Goal: Information Seeking & Learning: Learn about a topic

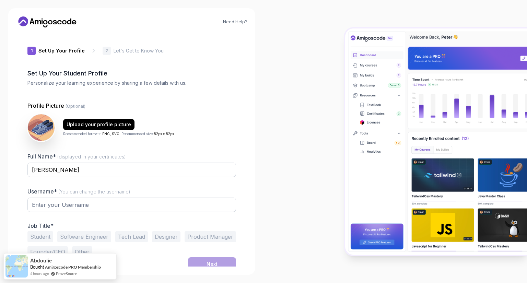
type input "royalquokka10b31"
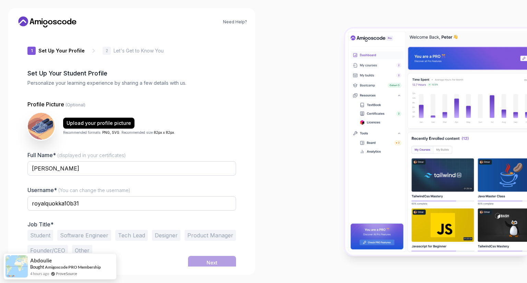
scroll to position [3, 0]
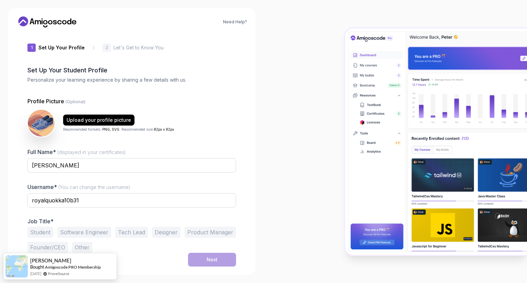
click at [42, 235] on button "Student" at bounding box center [40, 232] width 26 height 11
click at [213, 259] on div "Next" at bounding box center [211, 259] width 11 height 7
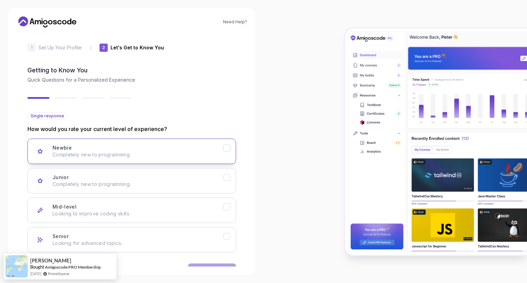
click at [116, 155] on p "Completely new to programming." at bounding box center [137, 154] width 171 height 7
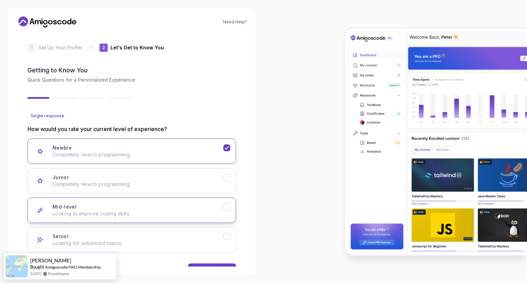
scroll to position [25, 0]
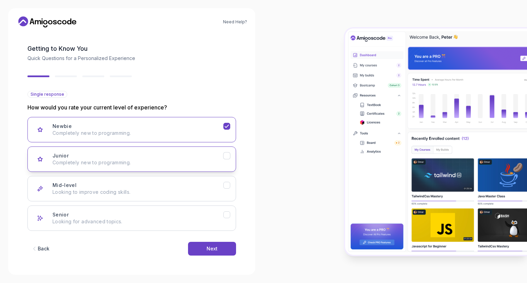
click at [150, 168] on button "Junior Completely new to programming." at bounding box center [131, 158] width 208 height 25
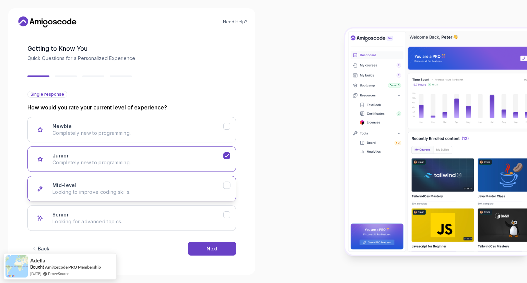
click at [137, 191] on p "Looking to improve coding skills." at bounding box center [137, 192] width 171 height 7
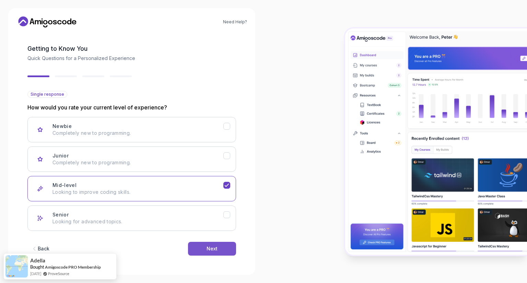
click at [200, 248] on button "Next" at bounding box center [212, 249] width 48 height 14
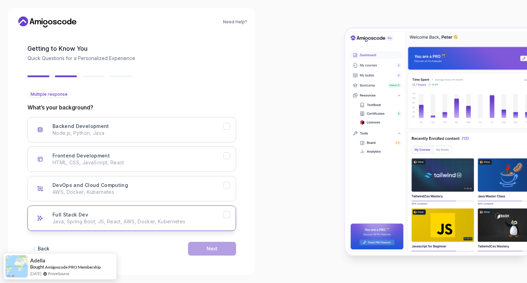
click at [131, 219] on p "Java, Spring Boot, JS, React, AWS, Docker, Kubernetes" at bounding box center [137, 221] width 171 height 7
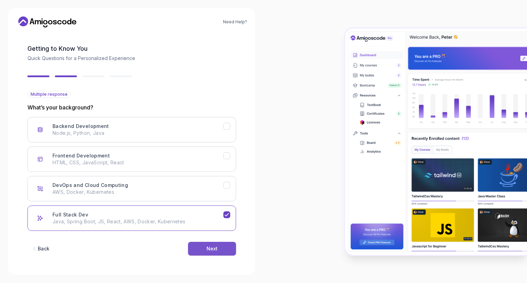
click at [198, 244] on button "Next" at bounding box center [212, 249] width 48 height 14
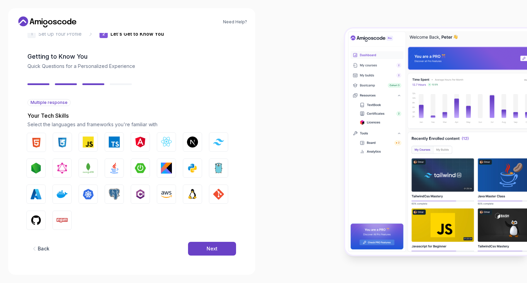
scroll to position [16, 0]
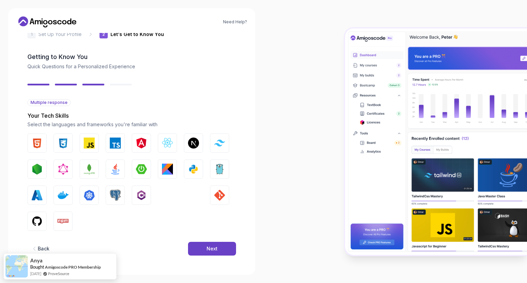
click at [32, 243] on button "Back" at bounding box center [39, 249] width 25 height 14
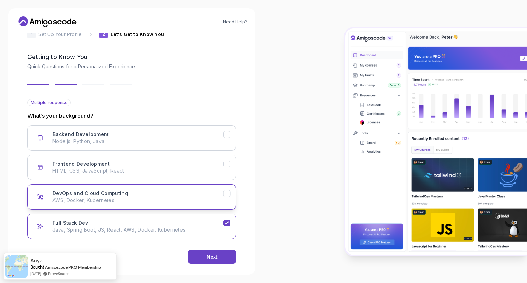
scroll to position [25, 0]
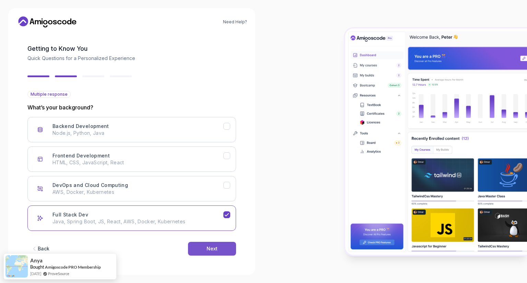
click at [209, 244] on button "Next" at bounding box center [212, 249] width 48 height 14
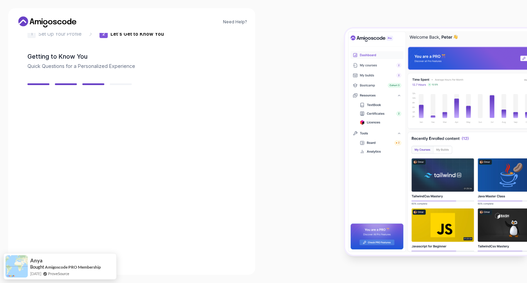
scroll to position [16, 0]
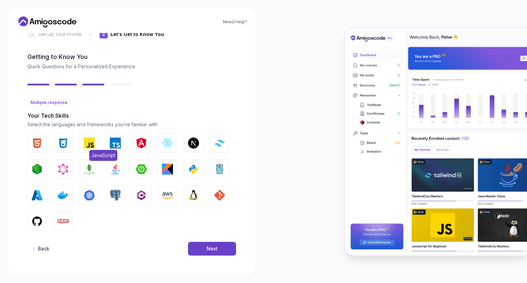
click at [89, 147] on img "button" at bounding box center [89, 143] width 11 height 11
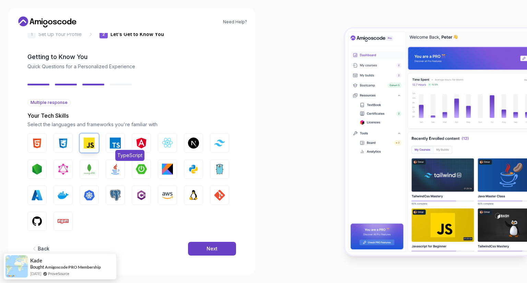
click at [118, 139] on img "button" at bounding box center [115, 143] width 11 height 11
click at [161, 137] on button "React.js" at bounding box center [167, 142] width 19 height 19
click at [230, 146] on div "HTML CSS JavaScript TypeScript Angular React.js Next.js Tailwind CSS Node.js Gr…" at bounding box center [131, 181] width 208 height 97
click at [216, 143] on img "button" at bounding box center [219, 143] width 11 height 7
click at [193, 141] on img "button" at bounding box center [193, 143] width 11 height 11
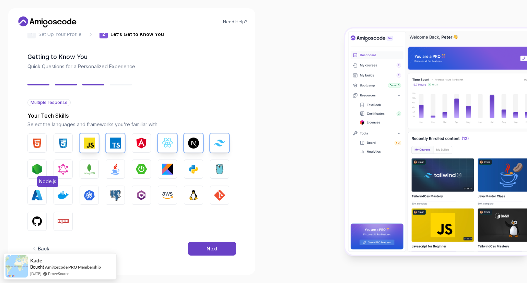
click at [34, 169] on img "button" at bounding box center [37, 169] width 11 height 11
click at [88, 165] on img "button" at bounding box center [89, 169] width 11 height 11
click at [34, 215] on button "GitHub" at bounding box center [36, 221] width 19 height 19
click at [67, 142] on img "button" at bounding box center [63, 143] width 11 height 11
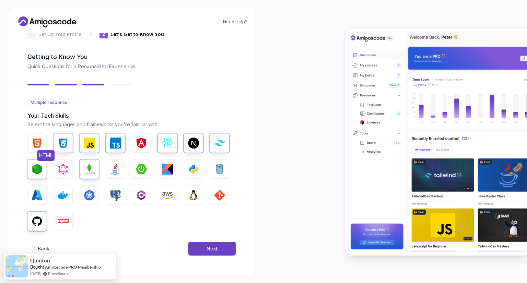
click at [38, 139] on img "button" at bounding box center [37, 143] width 11 height 11
click at [217, 251] on button "Next" at bounding box center [212, 249] width 48 height 14
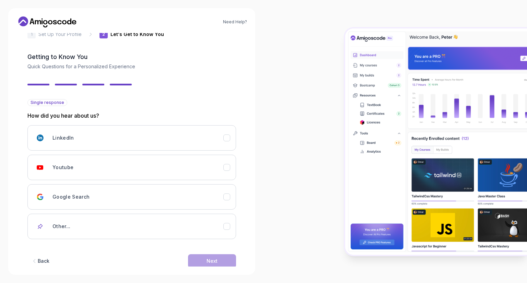
click at [37, 258] on icon "button" at bounding box center [34, 261] width 7 height 7
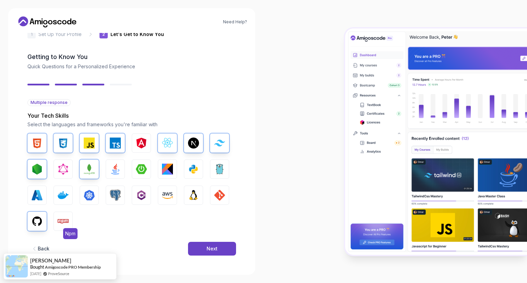
click at [67, 221] on img "button" at bounding box center [63, 221] width 11 height 11
click at [198, 246] on button "Next" at bounding box center [212, 249] width 48 height 14
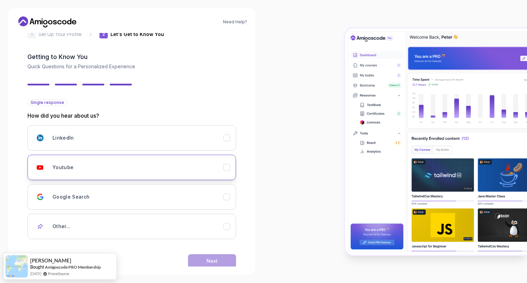
scroll to position [29, 0]
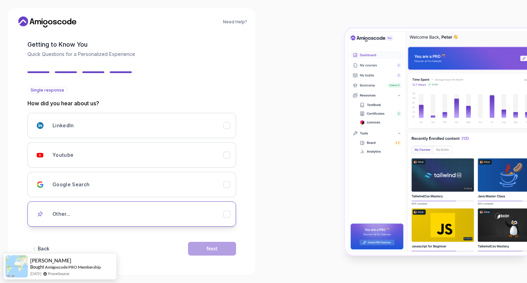
click at [84, 203] on button "Other..." at bounding box center [131, 213] width 208 height 25
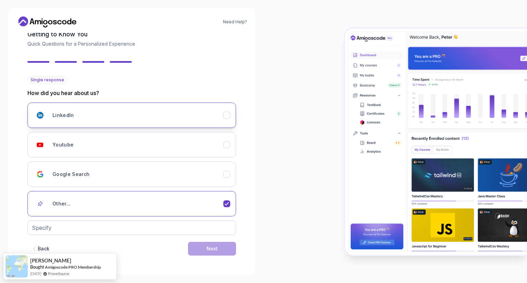
click at [80, 111] on div "LinkedIn" at bounding box center [137, 115] width 171 height 14
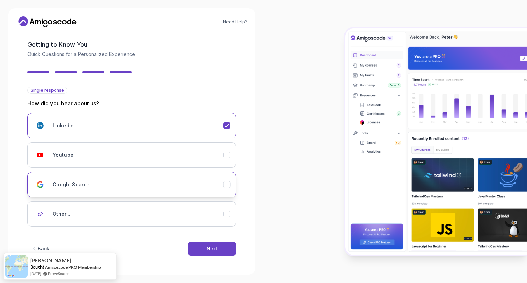
scroll to position [29, 0]
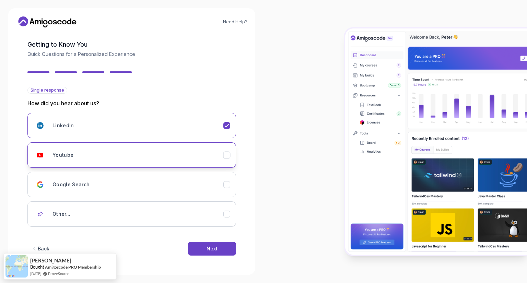
click at [165, 154] on div "Youtube" at bounding box center [137, 155] width 171 height 14
click at [178, 181] on div "Google Search" at bounding box center [137, 185] width 171 height 14
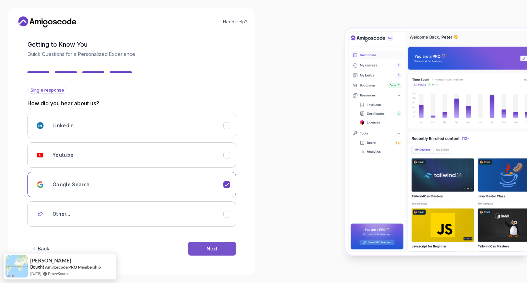
click at [207, 245] on div "Next" at bounding box center [211, 248] width 11 height 7
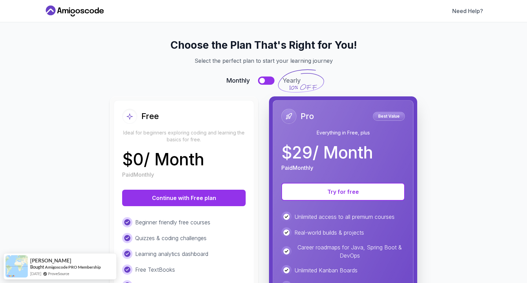
scroll to position [0, 0]
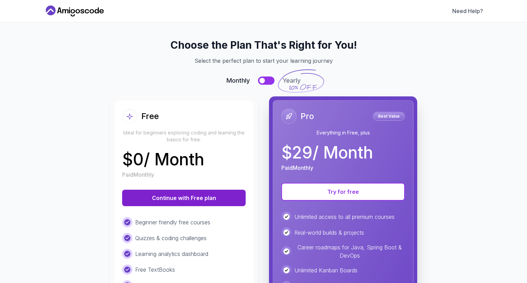
click at [190, 195] on button "Continue with Free plan" at bounding box center [183, 198] width 123 height 16
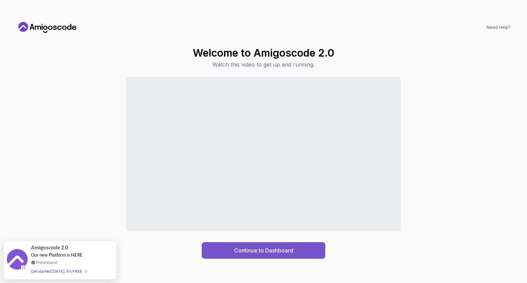
click at [273, 248] on div "Continue to Dashboard" at bounding box center [263, 250] width 59 height 8
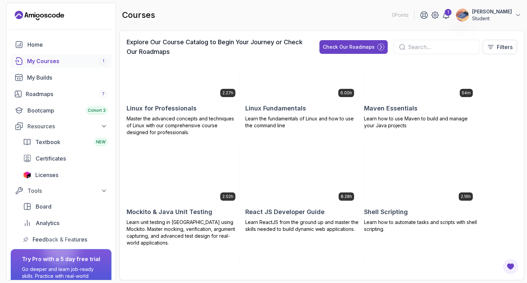
scroll to position [1152, 0]
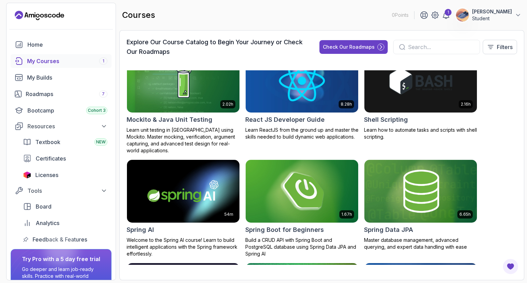
click at [306, 180] on img at bounding box center [302, 191] width 118 height 66
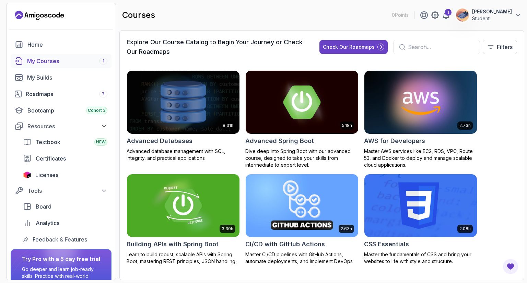
click at [435, 39] on div "Explore Our Course Catalog to Begin Your Journey or Check Our Roadmaps Check Ou…" at bounding box center [322, 49] width 390 height 25
click at [433, 44] on input "text" at bounding box center [441, 47] width 66 height 8
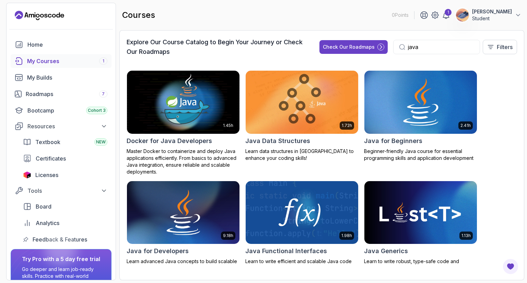
type input "java"
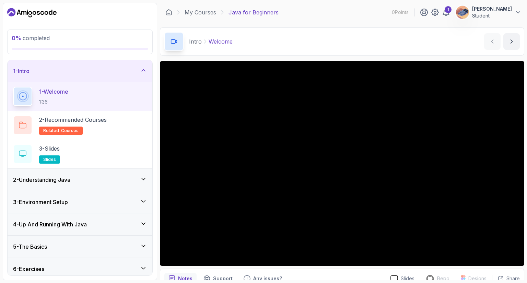
scroll to position [27, 0]
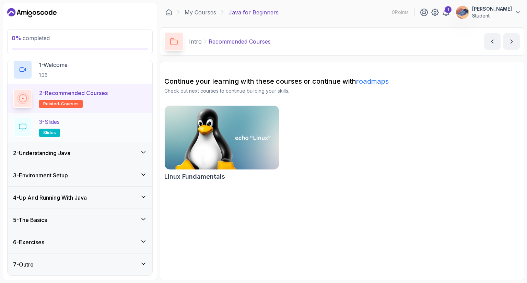
click at [82, 127] on div "3 - Slides slides" at bounding box center [80, 127] width 134 height 19
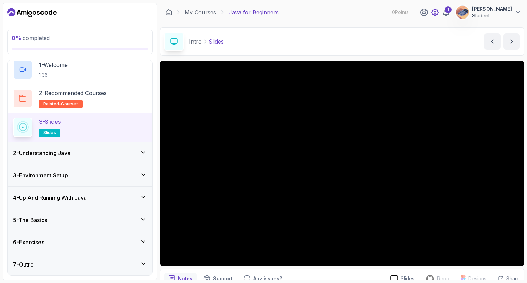
click at [431, 11] on icon at bounding box center [435, 12] width 8 height 8
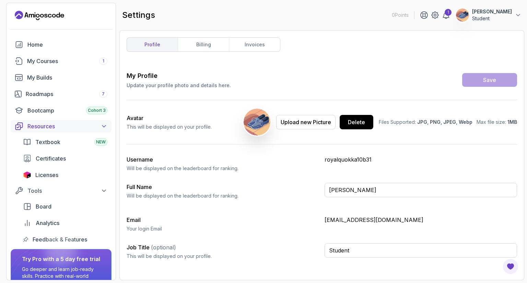
scroll to position [44, 0]
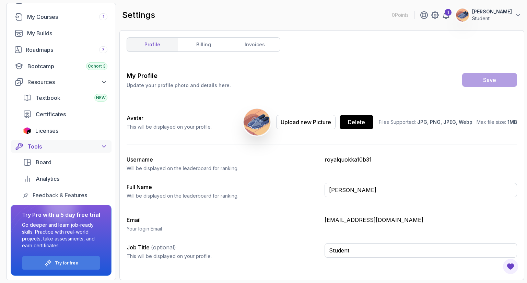
click at [82, 145] on div "Tools" at bounding box center [67, 146] width 80 height 8
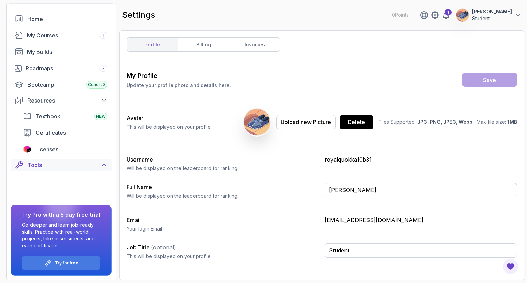
scroll to position [0, 0]
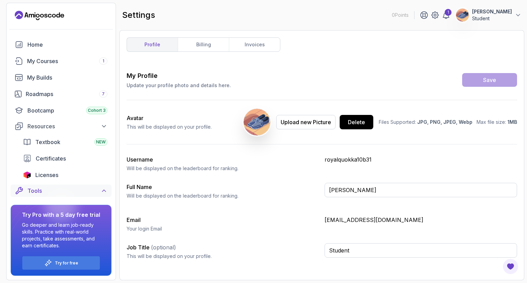
click at [90, 191] on div "Tools" at bounding box center [67, 191] width 80 height 8
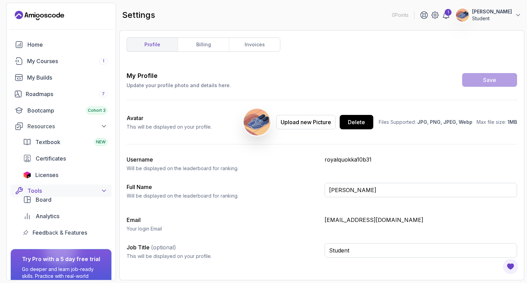
scroll to position [44, 0]
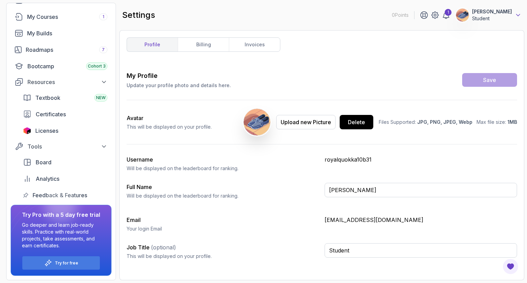
click at [516, 14] on icon at bounding box center [517, 15] width 7 height 7
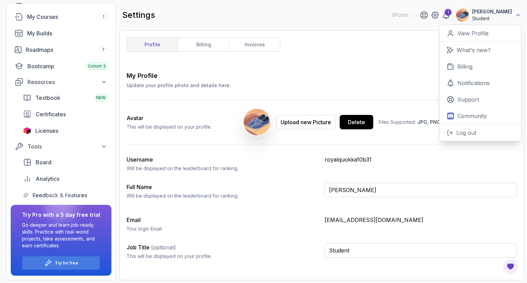
click at [516, 14] on icon at bounding box center [517, 15] width 7 height 7
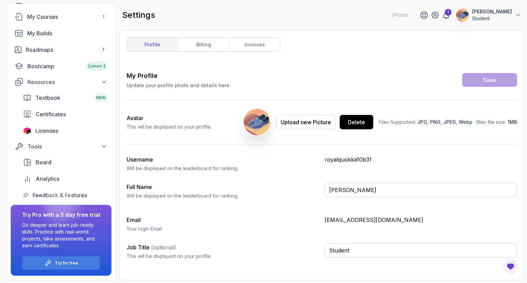
scroll to position [0, 0]
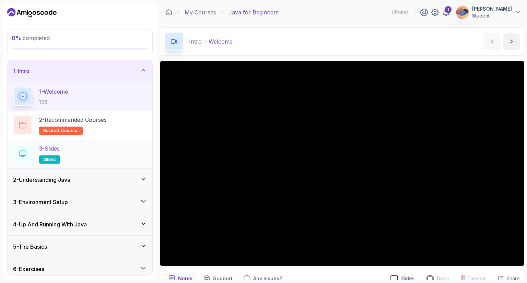
click at [70, 151] on div "3 - Slides slides" at bounding box center [80, 153] width 134 height 19
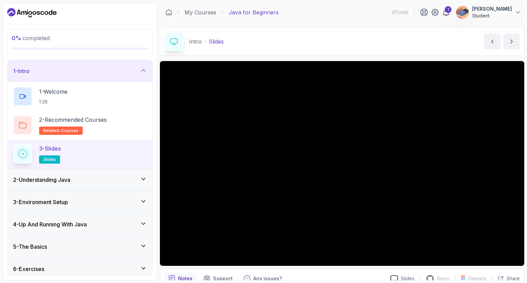
click at [393, 12] on p "0 Points" at bounding box center [400, 12] width 17 height 7
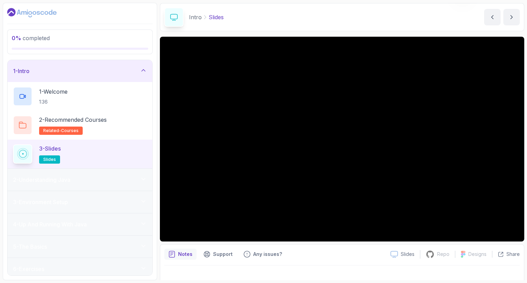
scroll to position [25, 0]
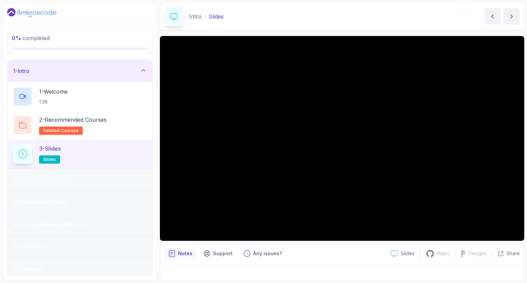
click at [288, 251] on div "Notes Support Any issues?" at bounding box center [274, 253] width 220 height 11
click at [52, 172] on div "2 - Understanding Java" at bounding box center [80, 180] width 145 height 22
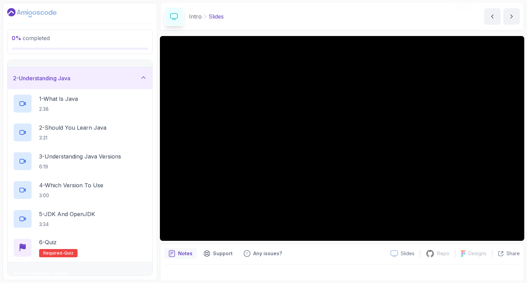
scroll to position [15, 0]
click at [88, 98] on div "1 - What Is Java 2:38" at bounding box center [80, 103] width 134 height 19
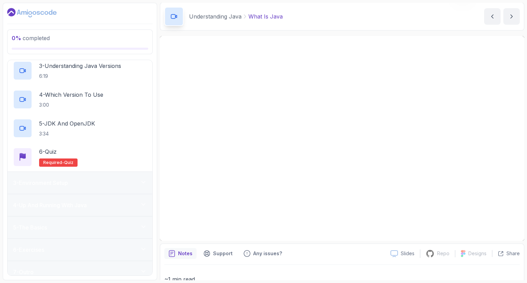
scroll to position [113, 0]
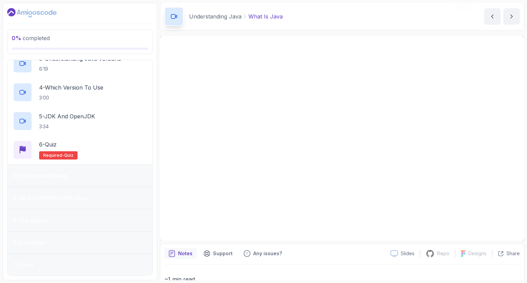
click at [93, 261] on div "7 - Outro" at bounding box center [80, 265] width 134 height 8
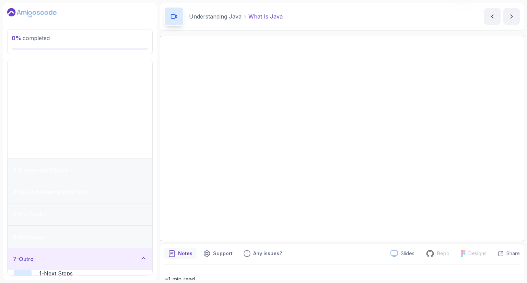
scroll to position [0, 0]
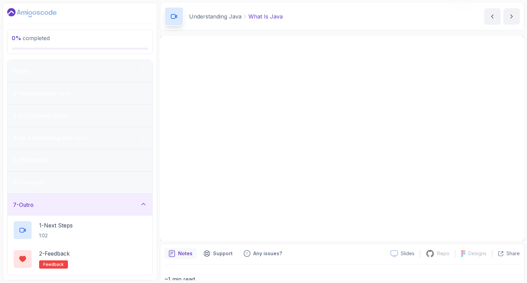
click at [8, 194] on button "7 - Outro" at bounding box center [80, 205] width 145 height 22
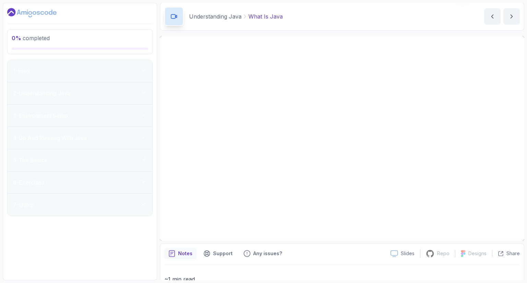
click at [89, 74] on div "1 - Intro" at bounding box center [80, 71] width 134 height 8
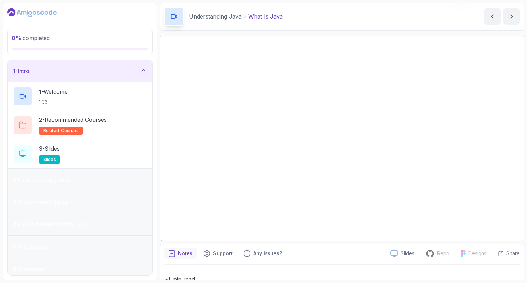
click at [80, 51] on div "0 % completed" at bounding box center [79, 41] width 145 height 25
click at [83, 62] on div "1 - Intro" at bounding box center [80, 71] width 145 height 22
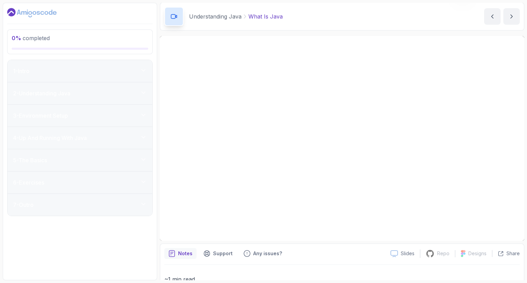
click at [77, 92] on div "2 - Understanding Java" at bounding box center [80, 93] width 134 height 8
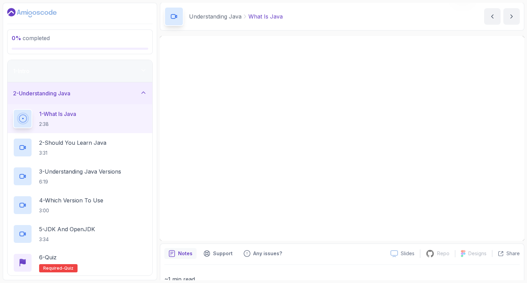
click at [8, 82] on button "2 - Understanding Java" at bounding box center [80, 93] width 145 height 22
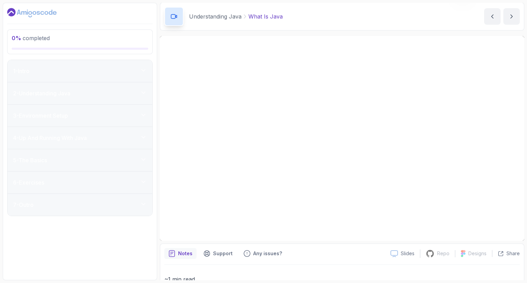
click at [80, 93] on div "2 - Understanding Java" at bounding box center [80, 93] width 134 height 8
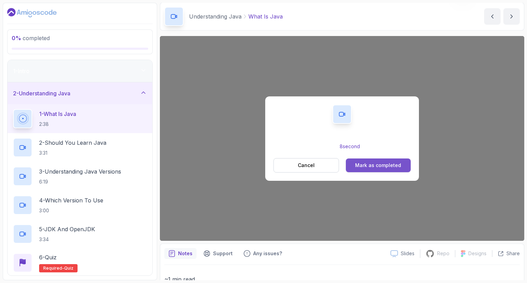
click at [352, 165] on button "Mark as completed" at bounding box center [378, 165] width 65 height 14
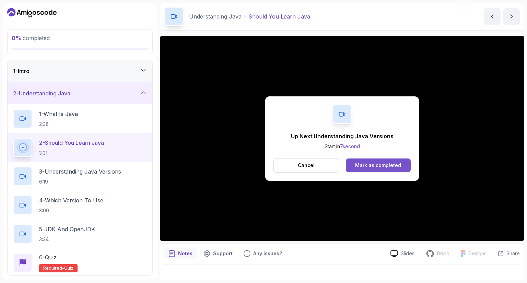
click at [360, 163] on div "Mark as completed" at bounding box center [378, 165] width 46 height 7
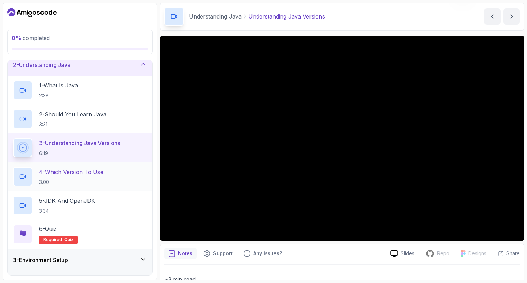
scroll to position [53, 0]
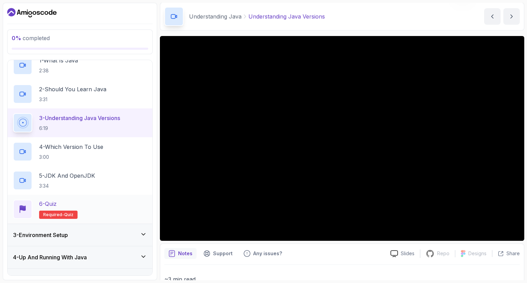
click at [88, 203] on div "6 - Quiz Required- quiz" at bounding box center [80, 209] width 134 height 19
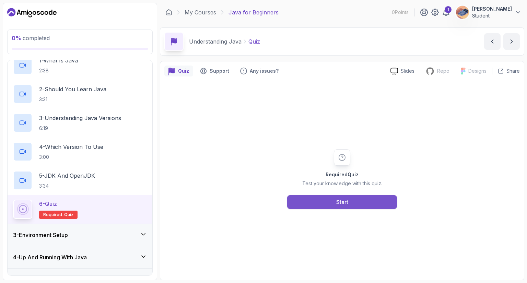
click at [311, 202] on button "Start" at bounding box center [342, 202] width 110 height 14
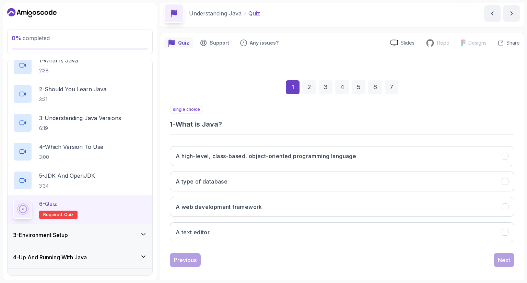
scroll to position [30, 0]
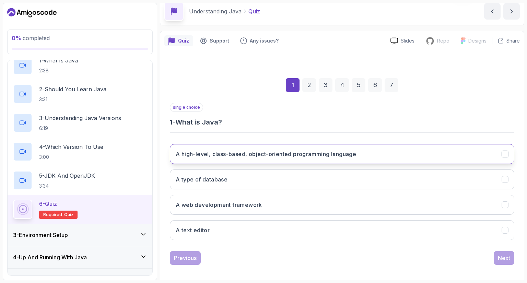
click at [271, 153] on h3 "A high-level, class-based, object-oriented programming language" at bounding box center [266, 154] width 180 height 8
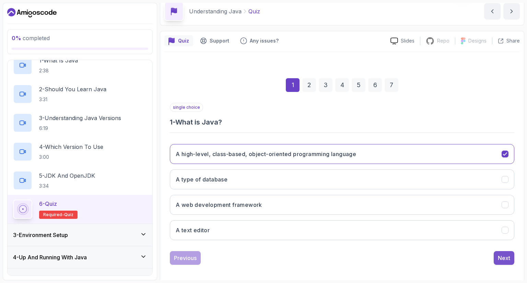
click at [497, 254] on button "Next" at bounding box center [503, 258] width 21 height 14
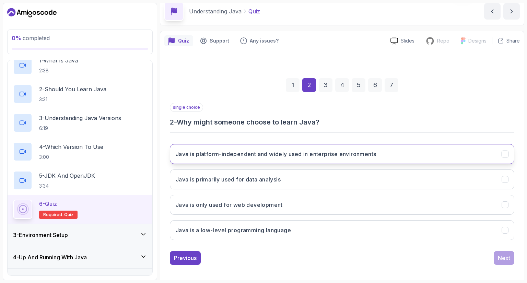
click at [238, 146] on button "Java is platform-independent and widely used in enterprise environments" at bounding box center [342, 154] width 344 height 20
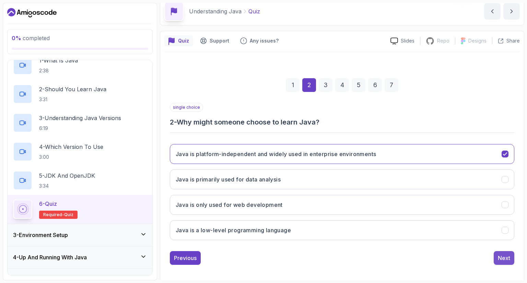
click at [494, 255] on button "Next" at bounding box center [503, 258] width 21 height 14
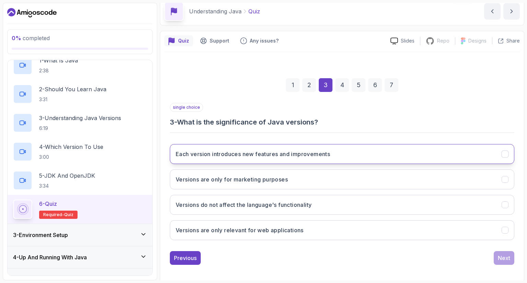
click at [274, 159] on button "Each version introduces new features and improvements" at bounding box center [342, 154] width 344 height 20
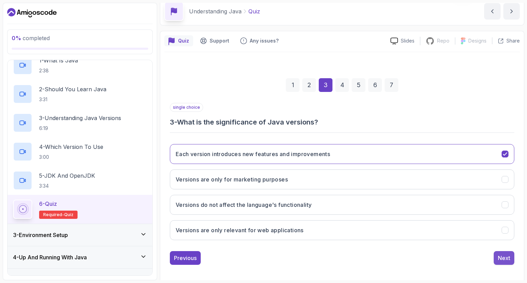
click at [502, 254] on div "Next" at bounding box center [504, 258] width 12 height 8
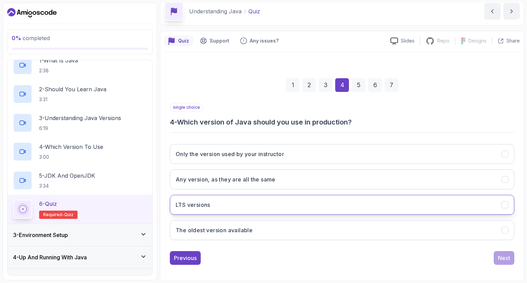
click at [222, 198] on button "LTS versions" at bounding box center [342, 205] width 344 height 20
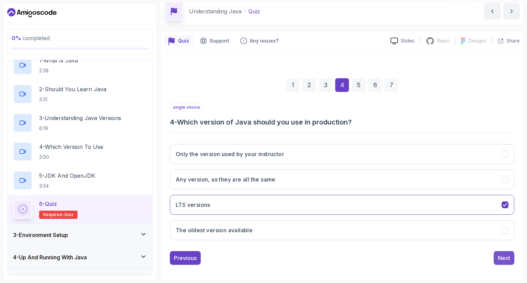
click at [504, 255] on div "Next" at bounding box center [504, 258] width 12 height 8
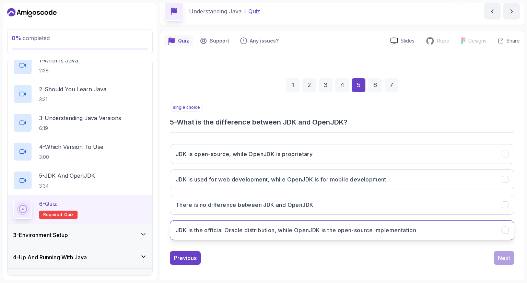
click at [274, 226] on h3 "JDK is the official Oracle distribution, while OpenJDK is the open-source imple…" at bounding box center [296, 230] width 240 height 8
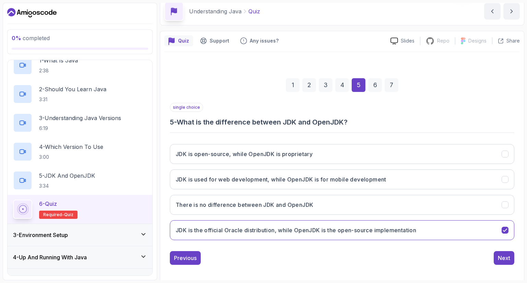
click at [492, 258] on div "Previous Next" at bounding box center [342, 258] width 344 height 14
click at [496, 258] on button "Next" at bounding box center [503, 258] width 21 height 14
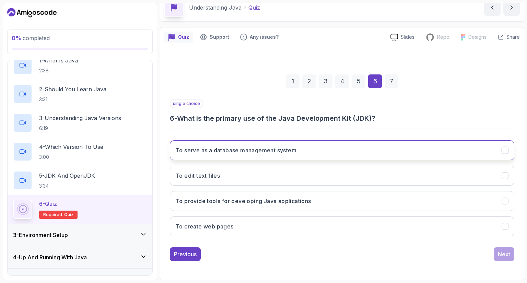
scroll to position [34, 0]
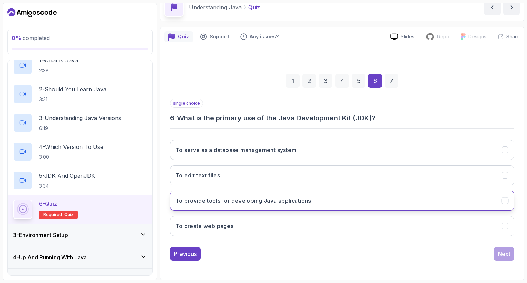
click at [301, 202] on h3 "To provide tools for developing Java applications" at bounding box center [243, 200] width 135 height 8
click at [501, 248] on button "Next" at bounding box center [503, 254] width 21 height 14
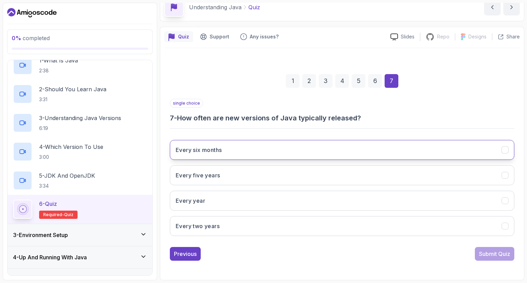
click at [270, 156] on button "Every six months" at bounding box center [342, 150] width 344 height 20
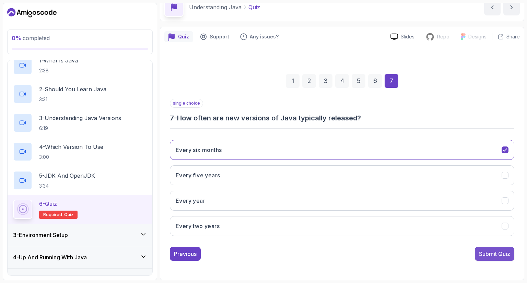
click at [489, 247] on button "Submit Quiz" at bounding box center [494, 254] width 39 height 14
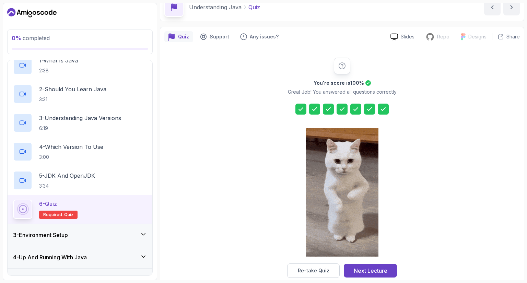
scroll to position [46, 0]
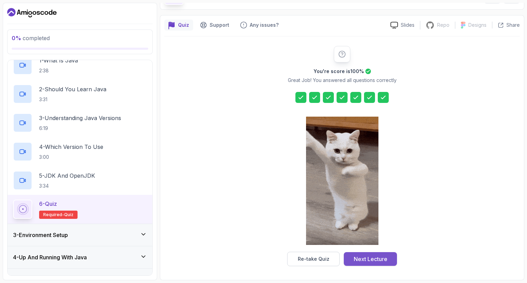
click at [369, 256] on div "Next Lecture" at bounding box center [371, 259] width 34 height 8
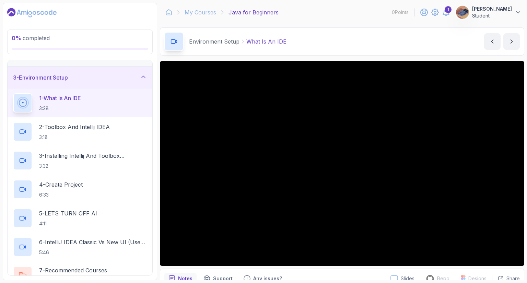
scroll to position [11, 0]
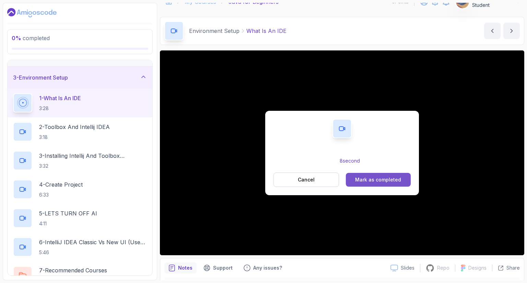
click at [377, 184] on button "Mark as completed" at bounding box center [378, 180] width 65 height 14
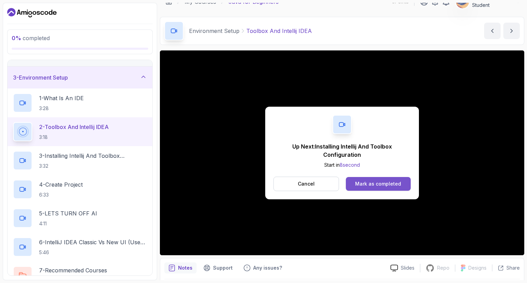
click at [391, 183] on div "Mark as completed" at bounding box center [378, 183] width 46 height 7
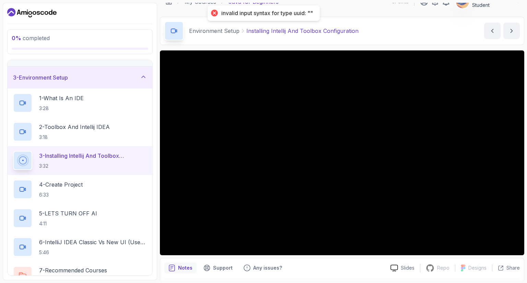
click at [328, 263] on div "Notes Support Any issues?" at bounding box center [274, 267] width 220 height 11
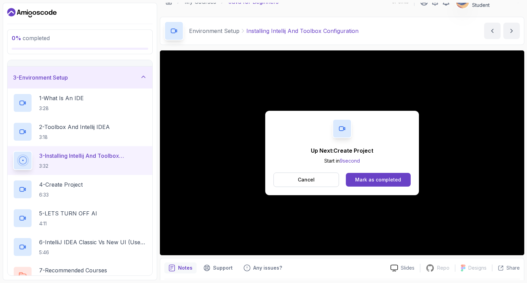
click at [347, 180] on button "Mark as completed" at bounding box center [378, 180] width 65 height 14
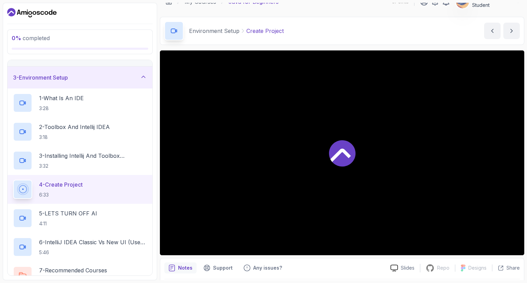
click at [359, 179] on div at bounding box center [342, 152] width 364 height 205
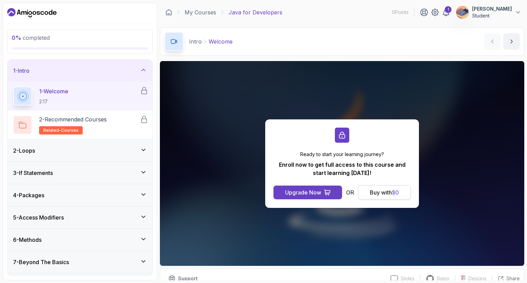
click at [382, 192] on div "Buy with $ 0" at bounding box center [384, 192] width 29 height 8
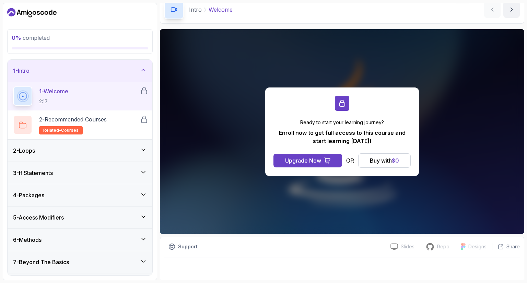
scroll to position [33, 0]
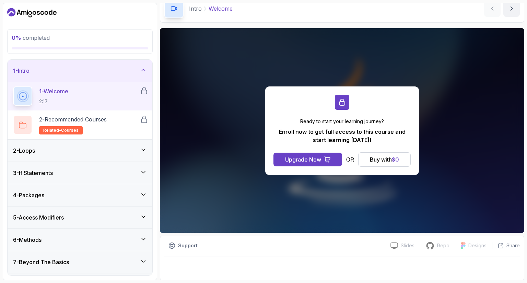
click at [250, 182] on div "Ready to start your learning journey? Enroll now to get full access to this cou…" at bounding box center [342, 130] width 364 height 205
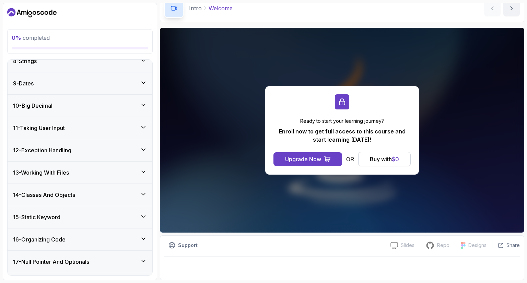
scroll to position [265, 0]
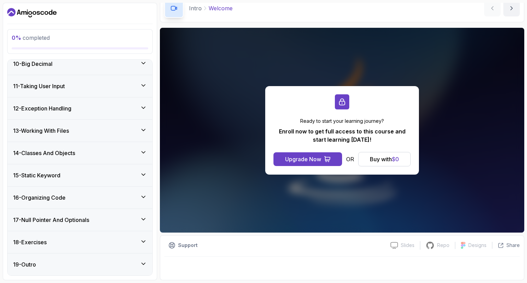
click at [119, 189] on div "16 - Organizing Code" at bounding box center [80, 198] width 145 height 22
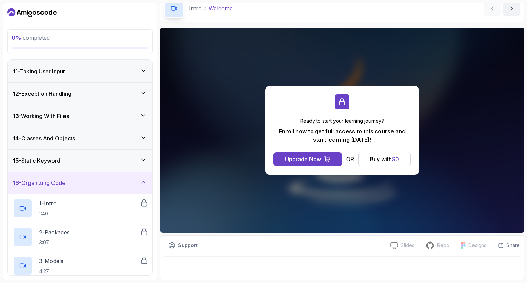
scroll to position [150, 0]
